Goal: Task Accomplishment & Management: Manage account settings

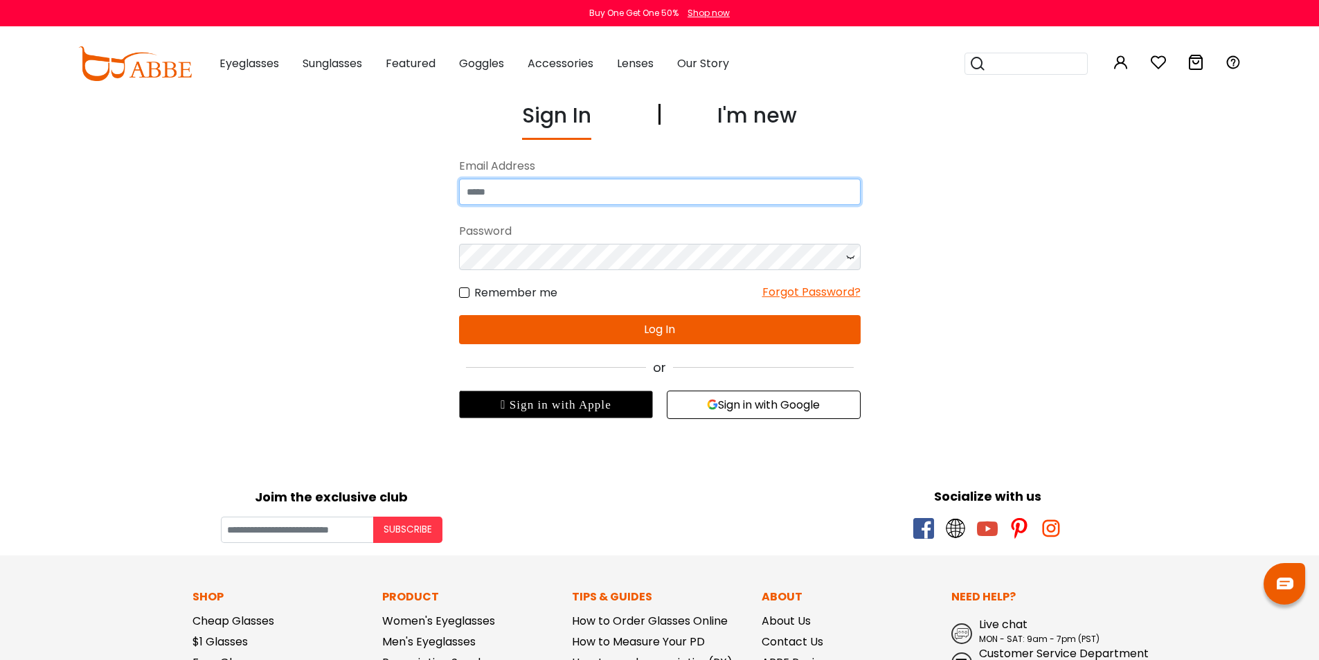
click at [708, 195] on input "email" at bounding box center [659, 192] width 401 height 26
click at [535, 294] on label "Remember me" at bounding box center [508, 292] width 98 height 17
click at [504, 290] on label "Remember me" at bounding box center [508, 292] width 98 height 17
click at [472, 291] on label "Remember me" at bounding box center [508, 292] width 98 height 17
click at [458, 293] on div "Sign In I'm new No match for email address and/or password. Please try again. E…" at bounding box center [659, 259] width 955 height 319
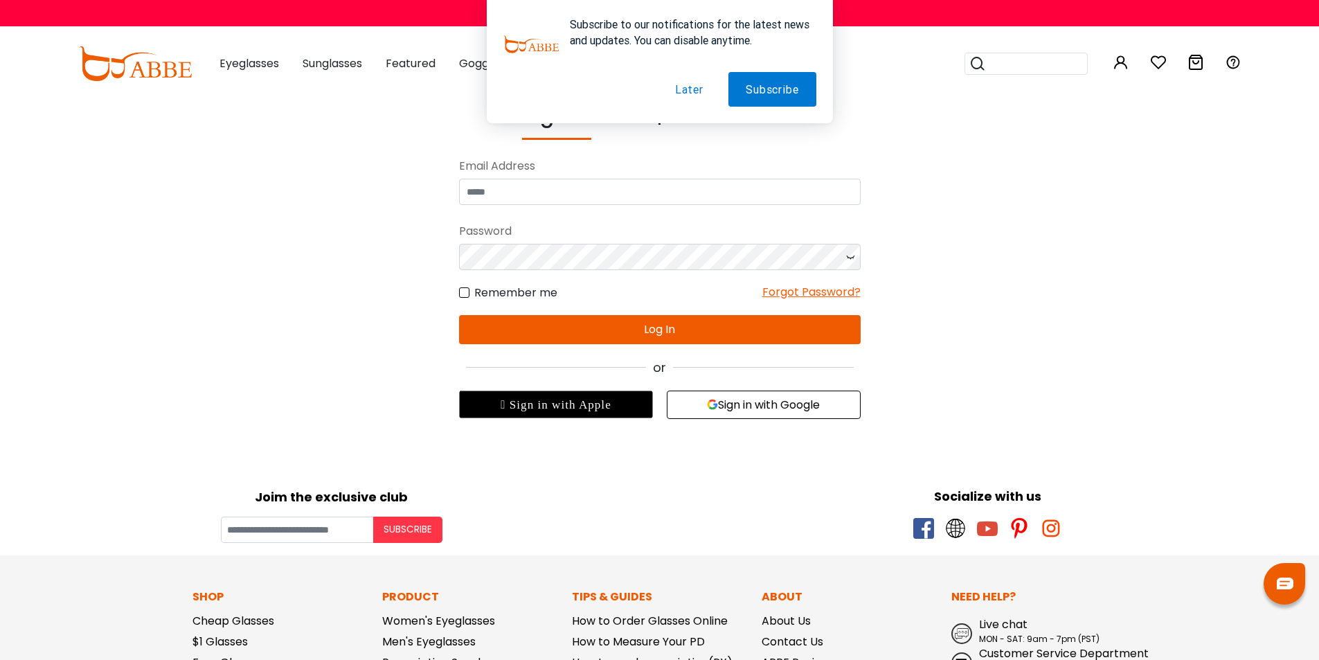
click at [462, 291] on label "Remember me" at bounding box center [508, 292] width 98 height 17
click at [687, 87] on button "Later" at bounding box center [689, 89] width 63 height 35
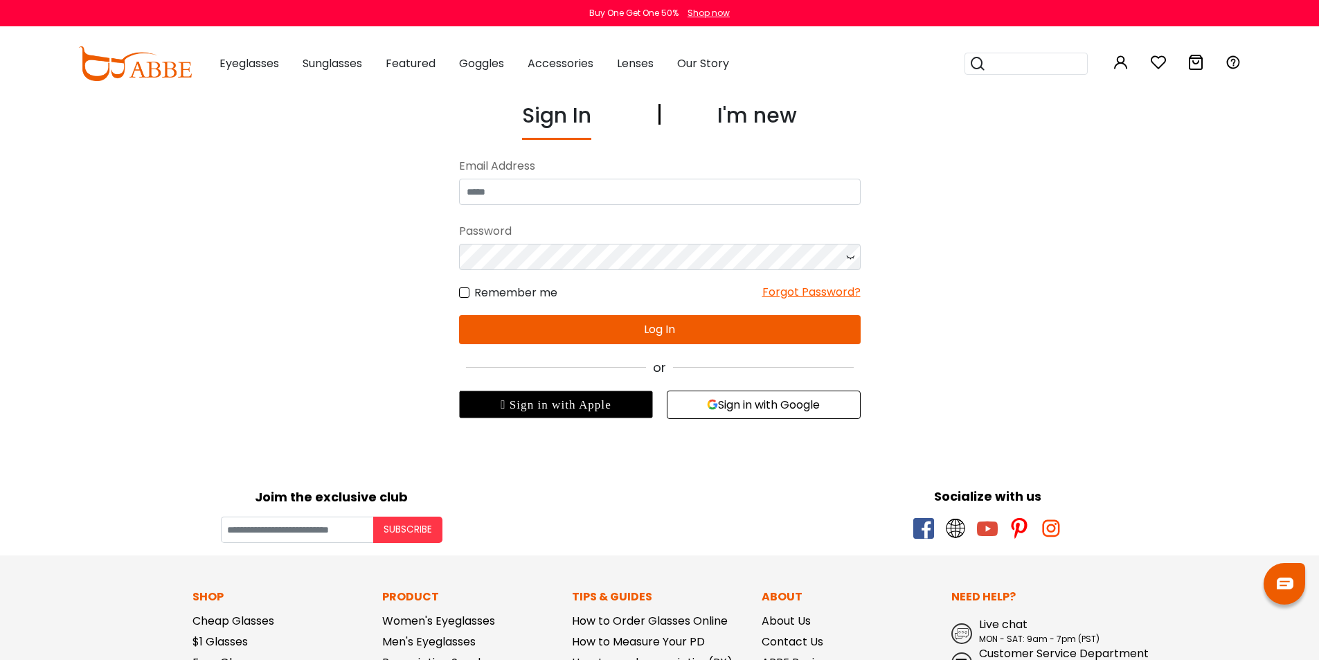
click at [467, 296] on label "Remember me" at bounding box center [508, 292] width 98 height 17
click at [462, 294] on label "Remember me" at bounding box center [508, 292] width 98 height 17
click at [463, 292] on label "Remember me" at bounding box center [508, 292] width 98 height 17
click at [506, 287] on label "Remember me" at bounding box center [508, 292] width 98 height 17
click at [544, 192] on input "email" at bounding box center [659, 192] width 401 height 26
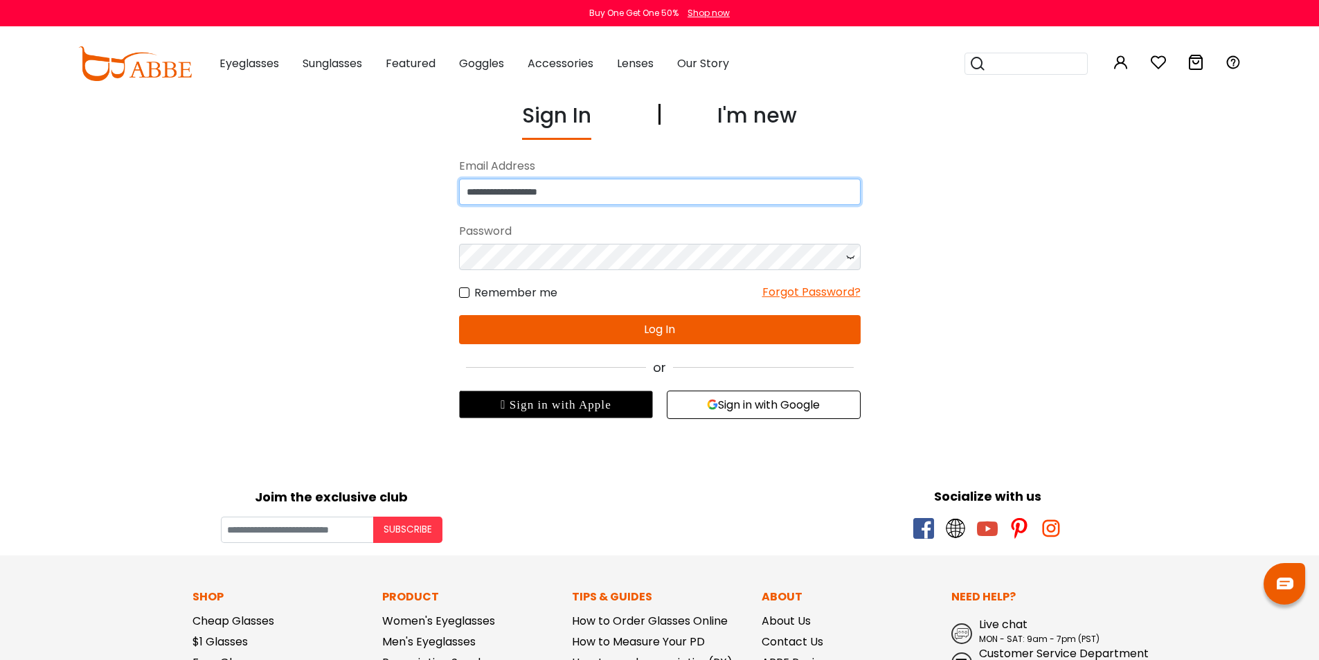
type input "**********"
click at [563, 323] on button "Log In" at bounding box center [659, 329] width 401 height 29
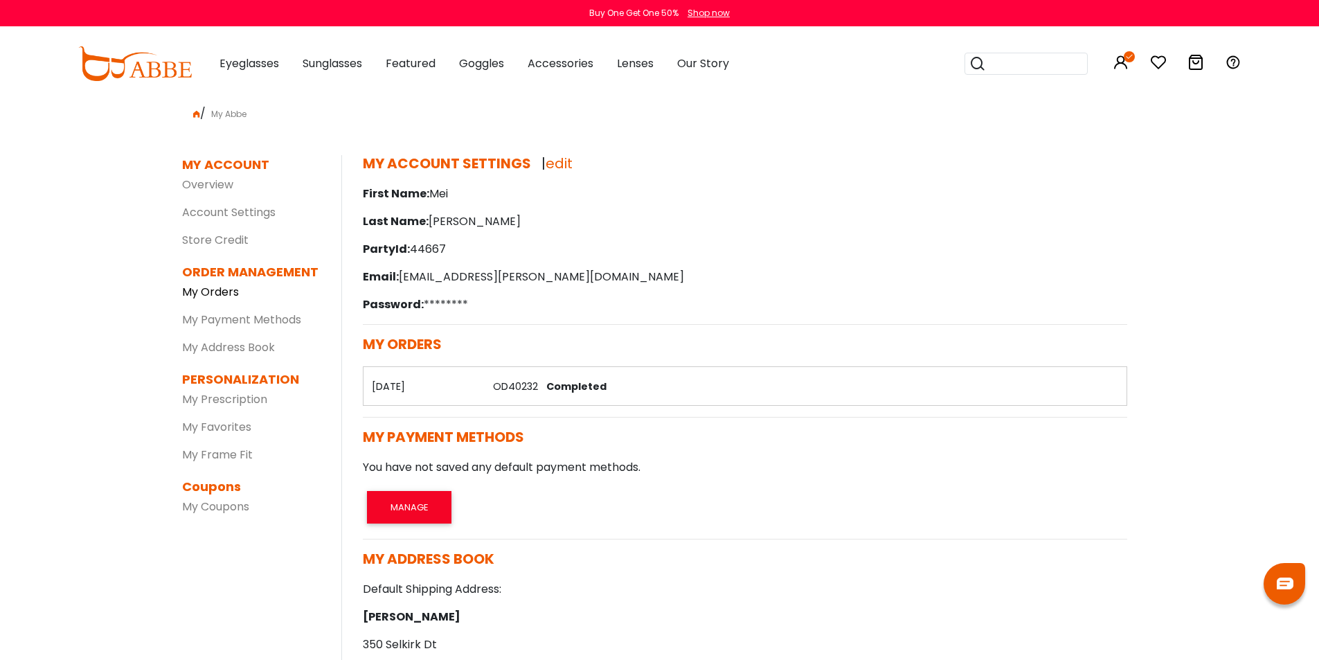
click at [217, 293] on link "My Orders" at bounding box center [210, 292] width 57 height 16
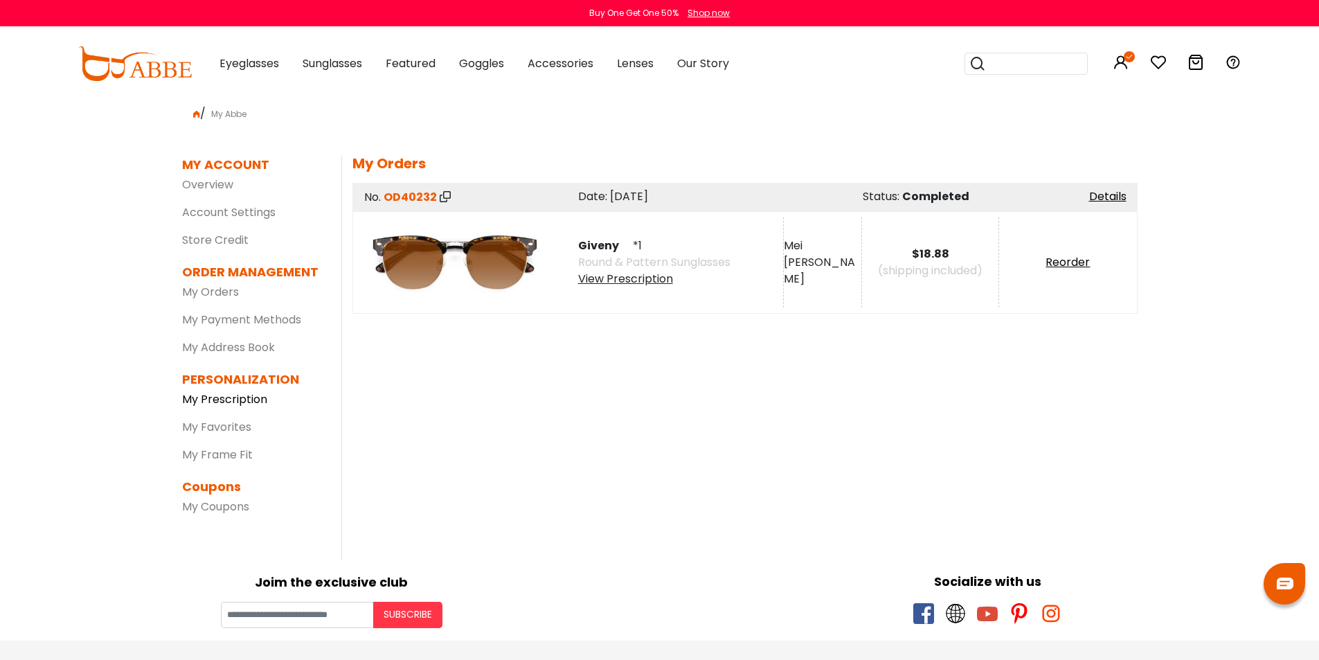
click at [247, 400] on link "My Prescription" at bounding box center [224, 399] width 85 height 16
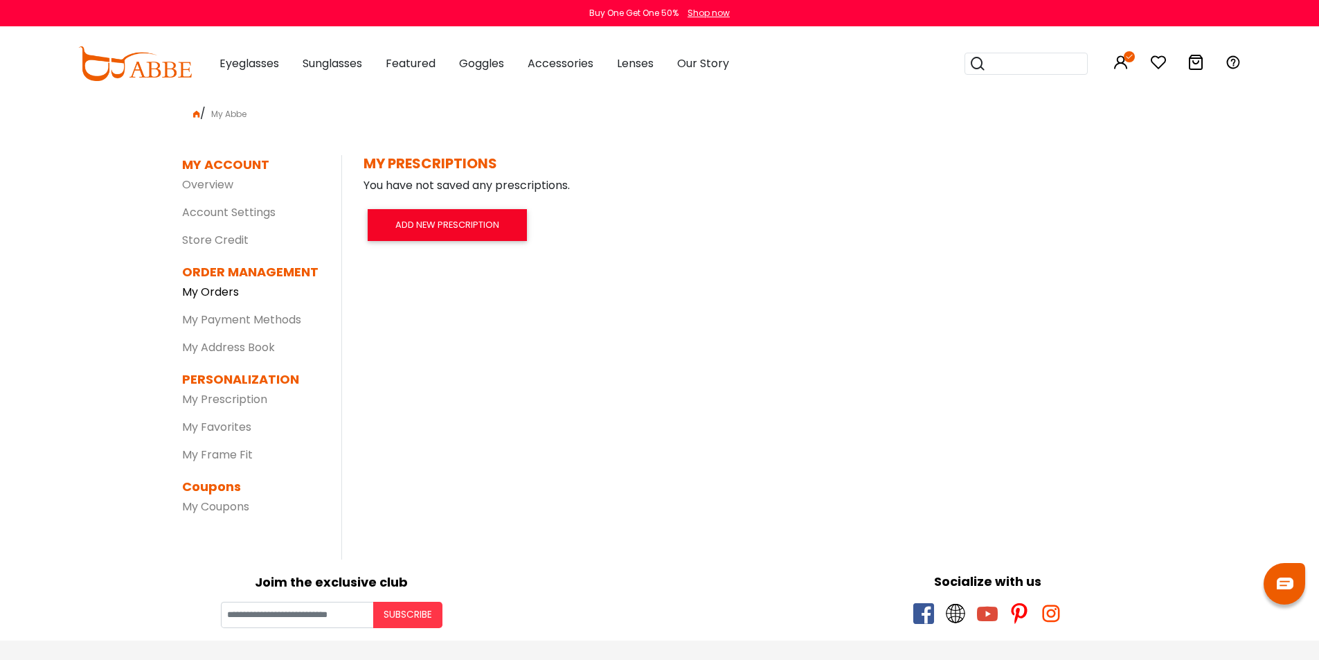
click at [225, 289] on link "My Orders" at bounding box center [210, 292] width 57 height 16
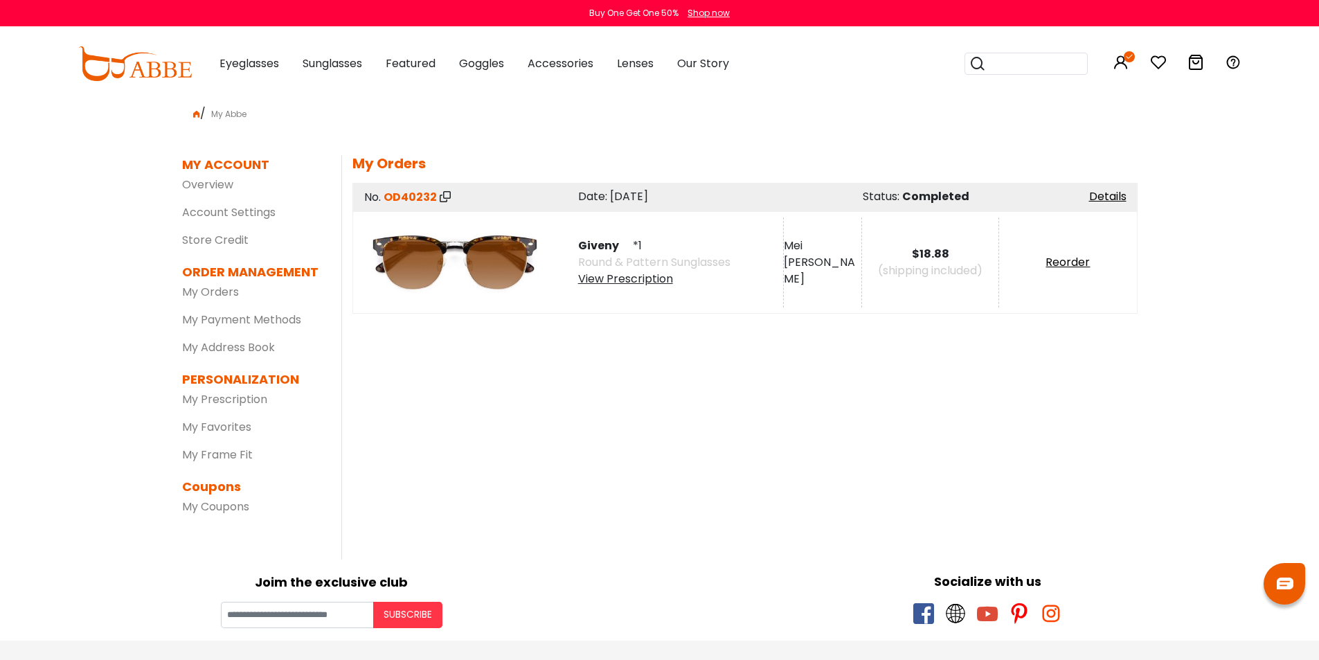
click at [654, 281] on div "View Prescription" at bounding box center [654, 279] width 152 height 17
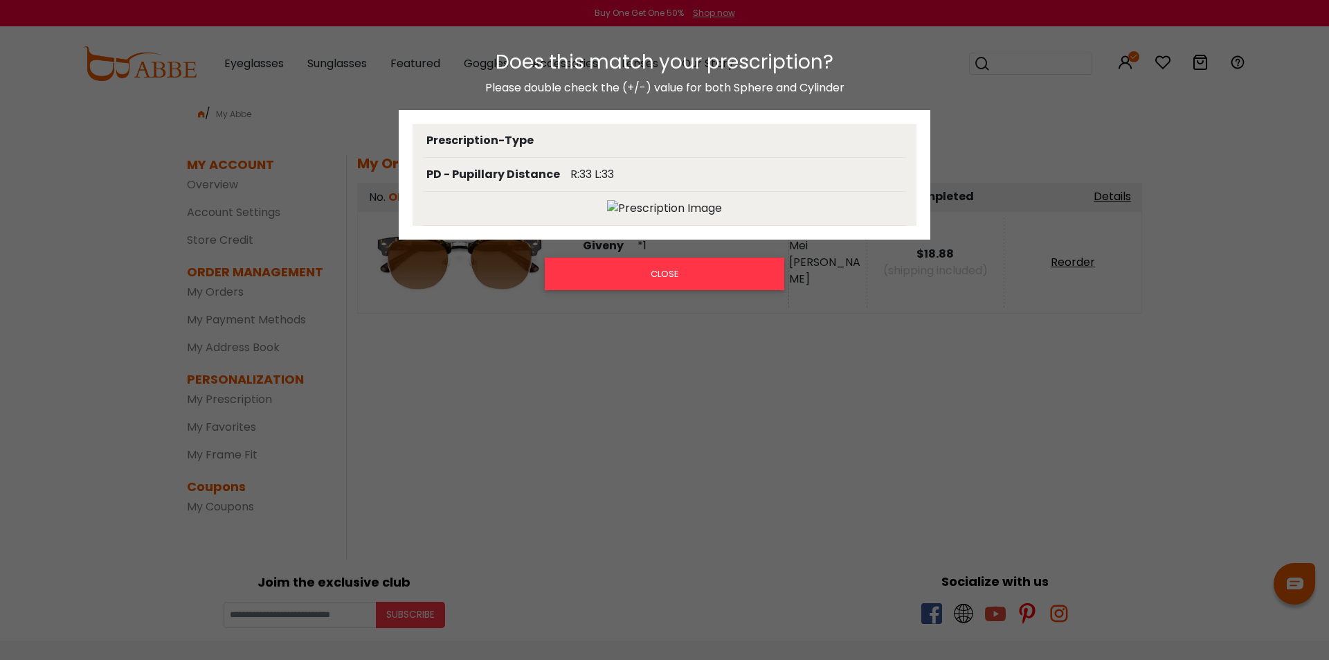
click at [613, 206] on img at bounding box center [664, 208] width 115 height 17
drag, startPoint x: 563, startPoint y: 171, endPoint x: 622, endPoint y: 174, distance: 58.9
click at [622, 174] on div "PD - Pupillary Distance R:33 L:33" at bounding box center [664, 175] width 483 height 34
click at [635, 204] on img at bounding box center [664, 208] width 115 height 17
click at [640, 267] on button "CLOSE" at bounding box center [665, 274] width 240 height 32
